Goal: Transaction & Acquisition: Download file/media

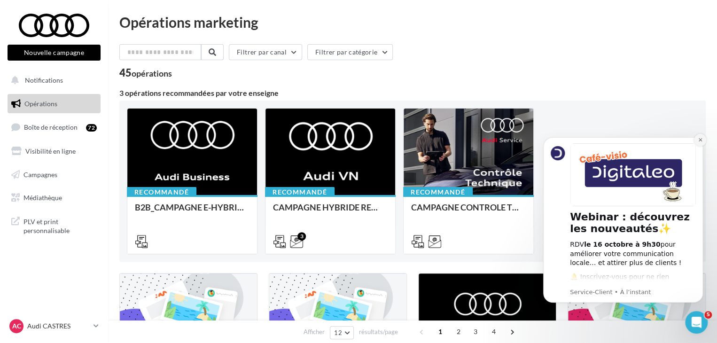
click at [704, 141] on button "Dismiss notification" at bounding box center [700, 140] width 12 height 12
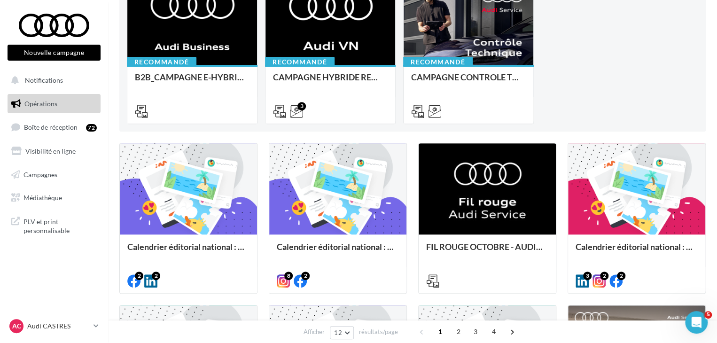
scroll to position [188, 0]
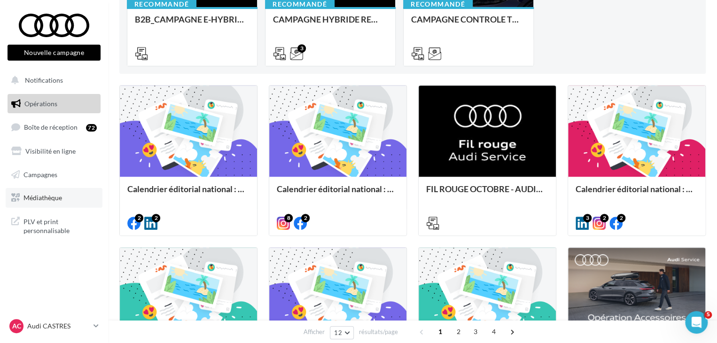
click at [74, 199] on link "Médiathèque" at bounding box center [54, 198] width 97 height 20
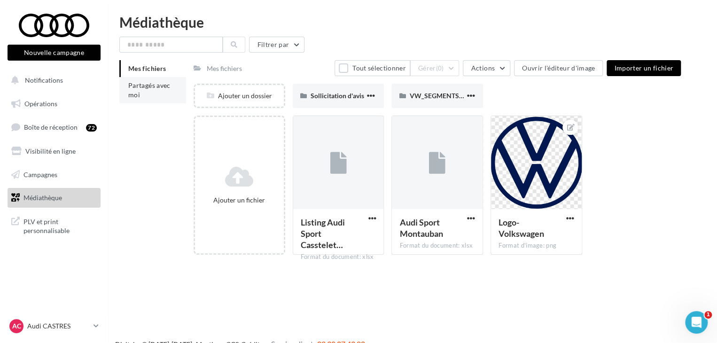
click at [149, 94] on li "Partagés avec moi" at bounding box center [152, 90] width 67 height 26
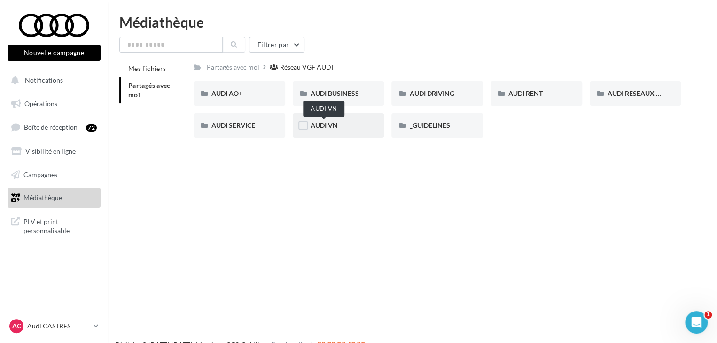
click at [322, 124] on span "AUDI VN" at bounding box center [324, 125] width 27 height 8
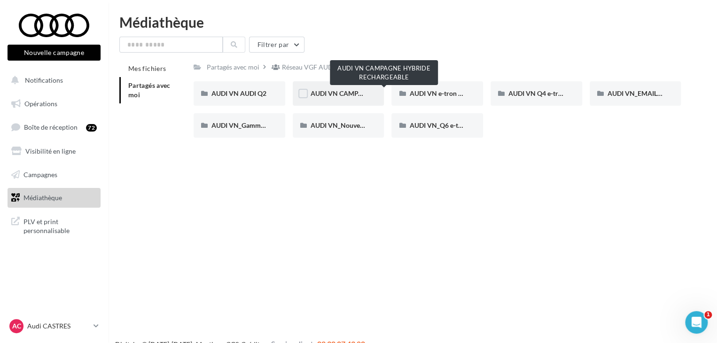
click at [344, 95] on span "AUDI VN CAMPAGNE HYBRIDE RECHARGEABLE" at bounding box center [385, 93] width 148 height 8
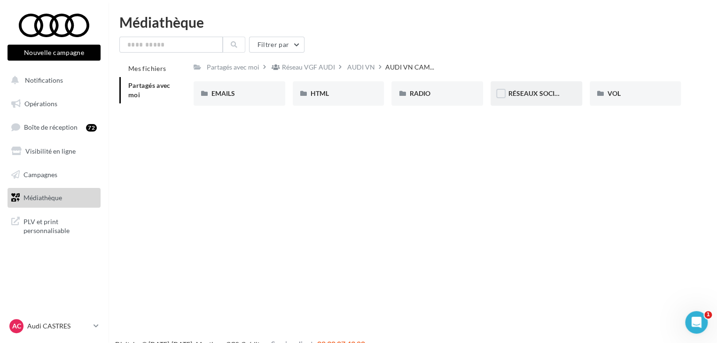
click at [528, 91] on span "RÉSEAUX SOCIAUX" at bounding box center [539, 93] width 60 height 8
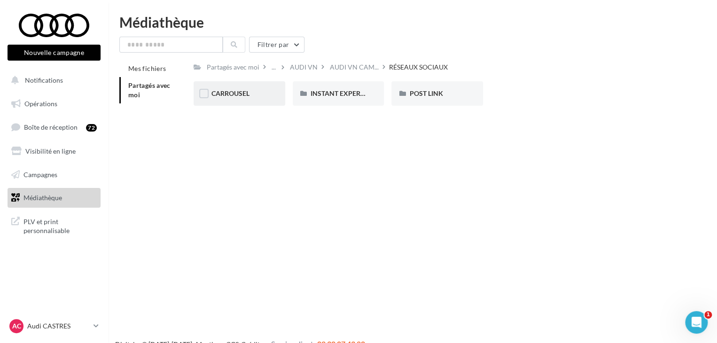
click at [250, 103] on div "CARROUSEL" at bounding box center [240, 93] width 92 height 24
click at [356, 92] on div "Q3 e-hybrid" at bounding box center [339, 93] width 56 height 9
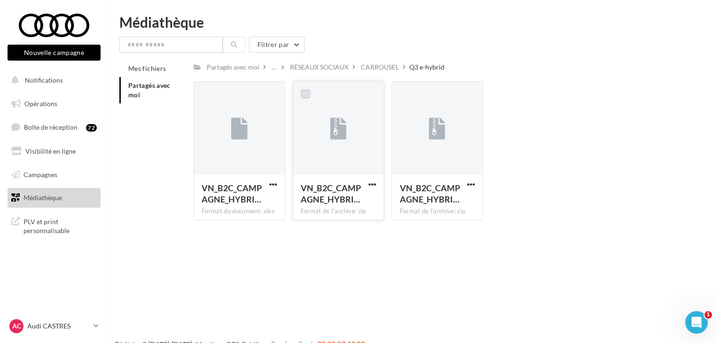
click at [303, 94] on label at bounding box center [305, 93] width 9 height 9
click at [372, 184] on span "button" at bounding box center [372, 184] width 8 height 8
click at [356, 204] on button "Télécharger" at bounding box center [331, 203] width 94 height 24
click at [306, 95] on icon at bounding box center [305, 94] width 7 height 7
click at [402, 98] on label at bounding box center [403, 93] width 9 height 9
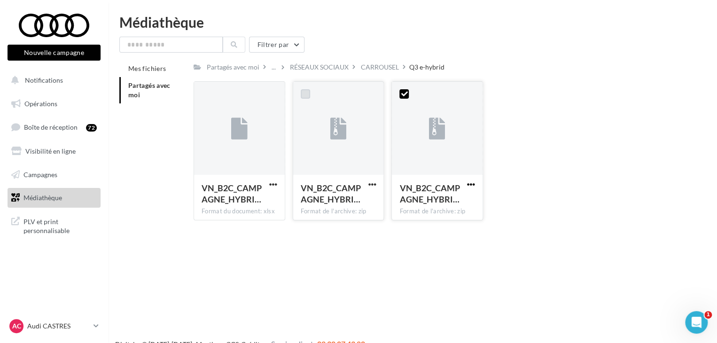
click at [474, 187] on span "button" at bounding box center [471, 184] width 8 height 8
click at [447, 200] on button "Télécharger" at bounding box center [430, 203] width 94 height 24
